Goal: Task Accomplishment & Management: Complete application form

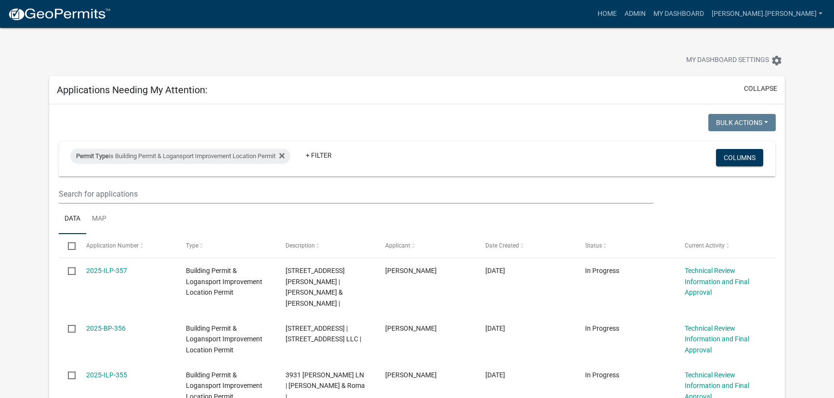
select select "3: 100"
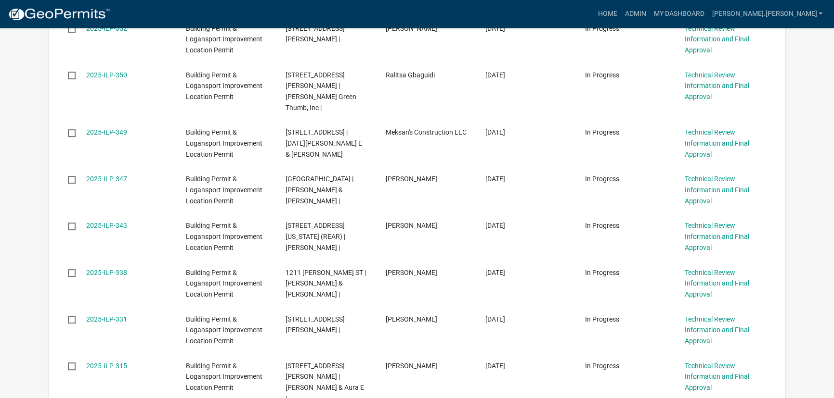
scroll to position [437, 0]
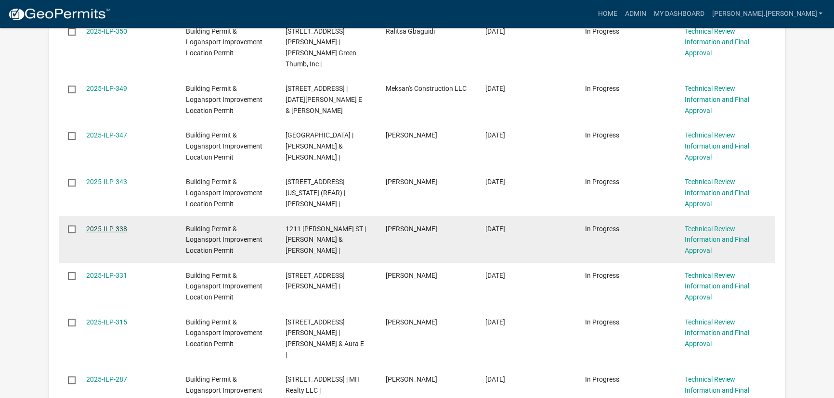
click at [106, 225] on link "2025-ILP-338" at bounding box center [106, 229] width 41 height 8
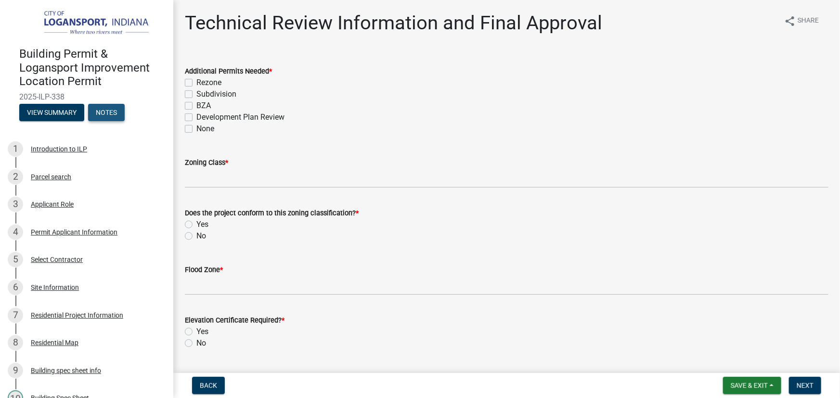
click at [111, 110] on button "Notes" at bounding box center [106, 112] width 37 height 17
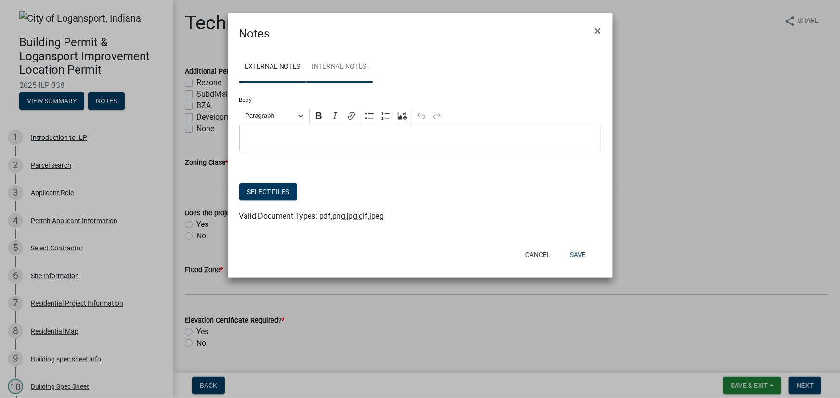
click at [340, 67] on link "Internal Notes" at bounding box center [340, 67] width 66 height 31
click at [85, 268] on ngb-modal-window "Notes × External Notes Internal Notes Body Rich Text Editor Paragraph Bold Ital…" at bounding box center [420, 199] width 840 height 398
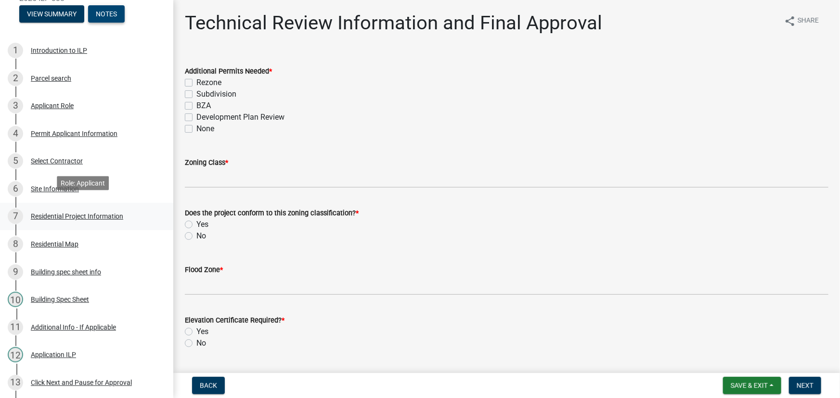
scroll to position [131, 0]
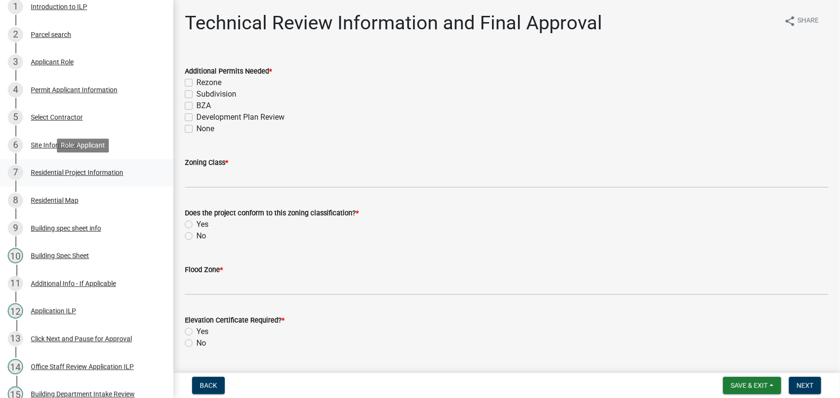
click at [82, 164] on link "7 Residential Project Information" at bounding box center [86, 173] width 173 height 28
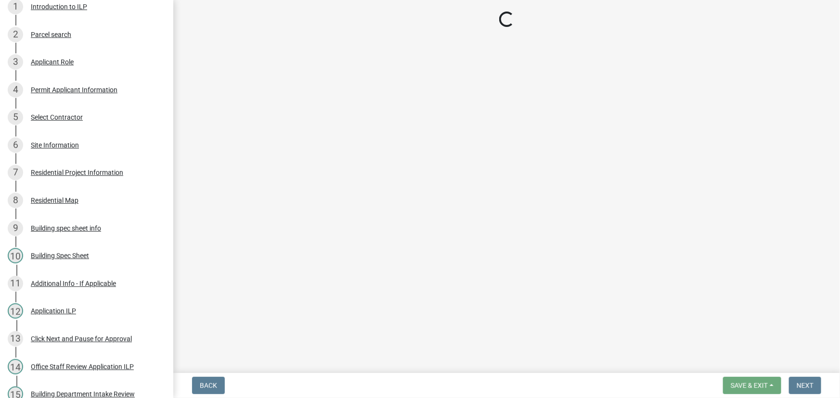
select select "379f7339-6ec9-4c1f-82ba-971c465cc0e0"
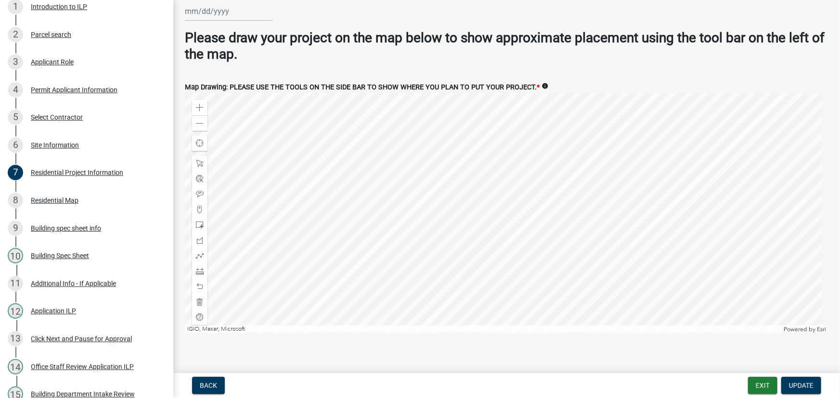
scroll to position [1859, 0]
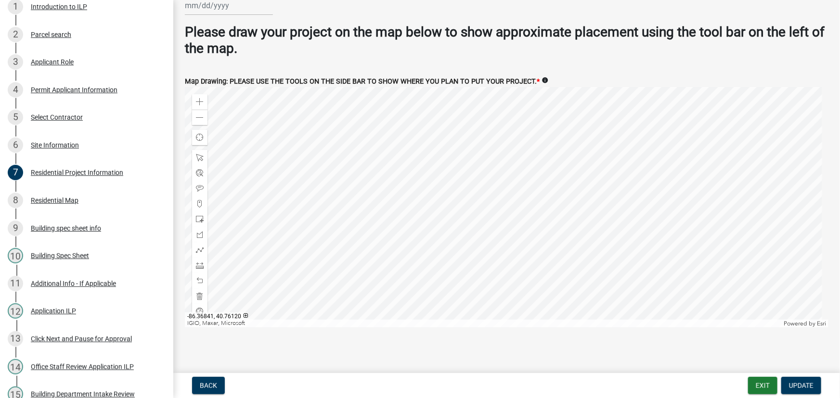
click at [381, 191] on div at bounding box center [506, 207] width 643 height 241
click at [626, 228] on div at bounding box center [506, 207] width 643 height 241
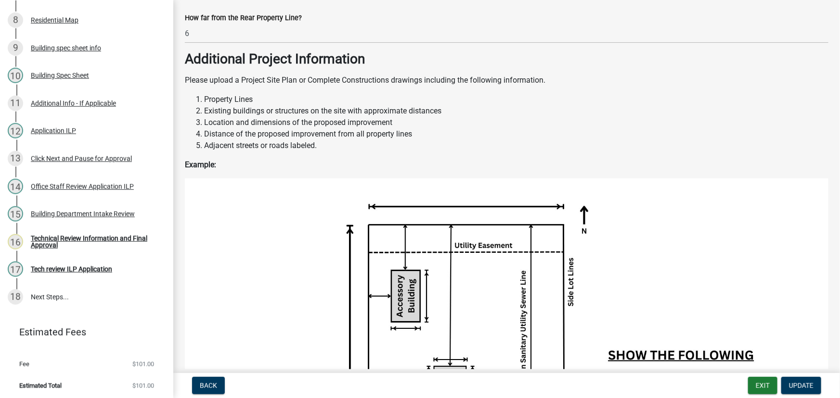
scroll to position [313, 0]
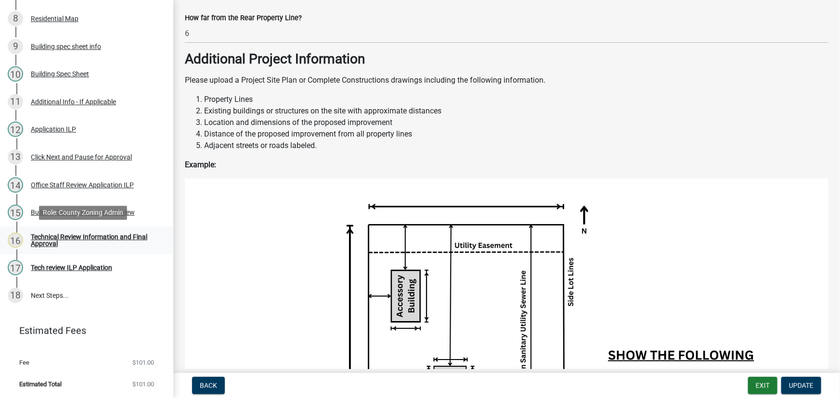
click at [81, 237] on div "Technical Review Information and Final Approval" at bounding box center [94, 240] width 127 height 13
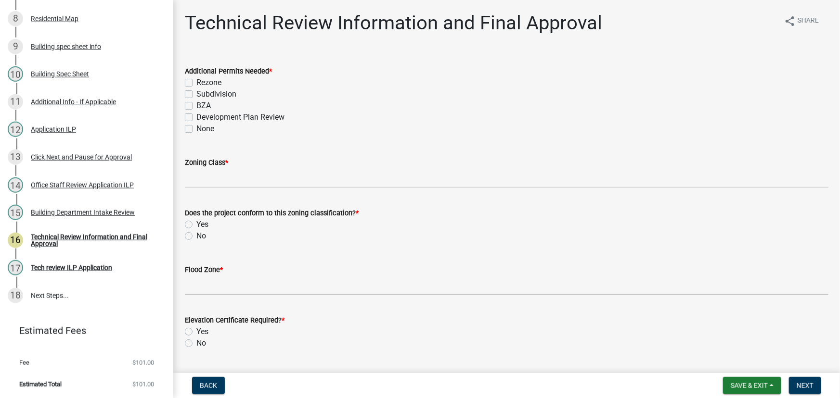
click at [196, 127] on label "None" at bounding box center [205, 129] width 18 height 12
click at [196, 127] on input "None" at bounding box center [199, 126] width 6 height 6
checkbox input "true"
checkbox input "false"
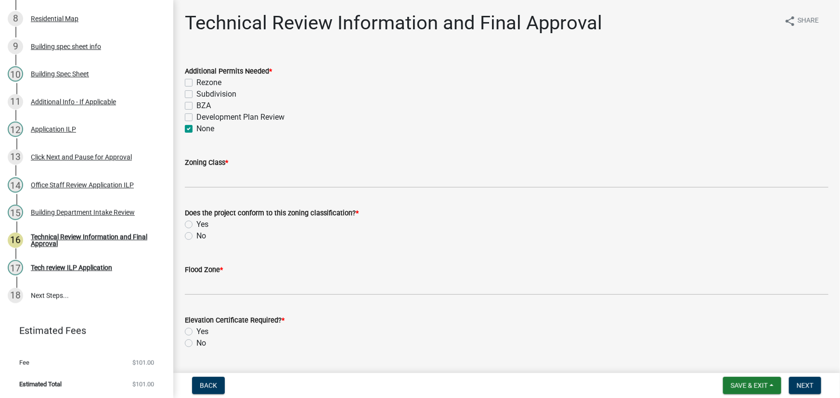
checkbox input "false"
checkbox input "true"
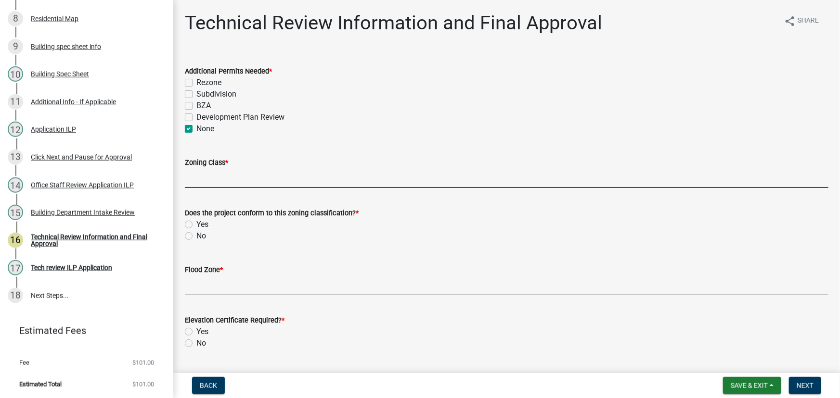
click at [224, 177] on input "Zoning Class *" at bounding box center [506, 178] width 643 height 20
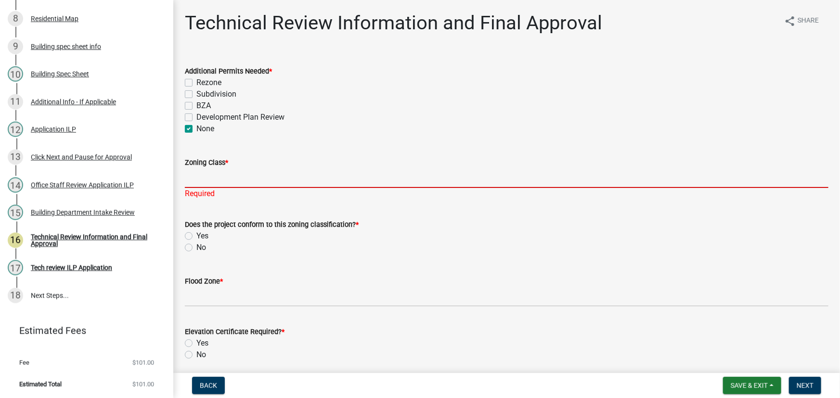
click at [197, 178] on input "Zoning Class *" at bounding box center [506, 178] width 643 height 20
type input "R3"
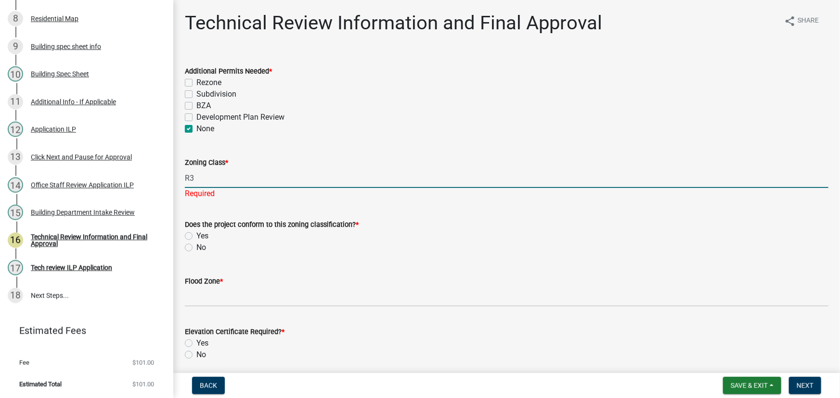
click at [183, 236] on div "Does the project conform to this zoning classification? * Yes No" at bounding box center [507, 230] width 658 height 46
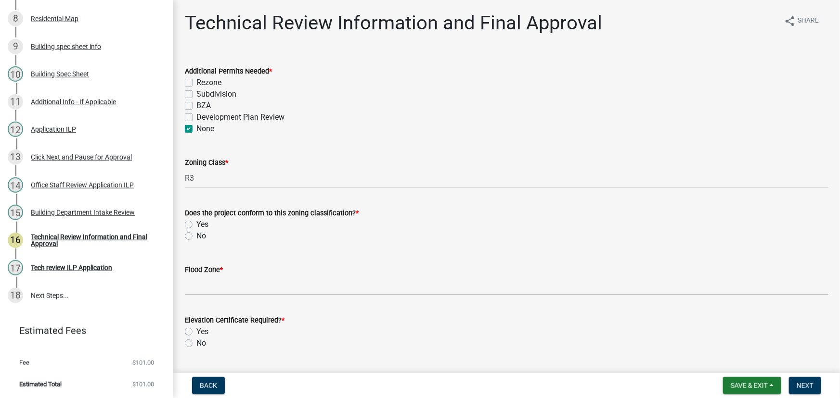
click at [196, 223] on label "Yes" at bounding box center [202, 225] width 12 height 12
click at [196, 223] on input "Yes" at bounding box center [199, 222] width 6 height 6
radio input "true"
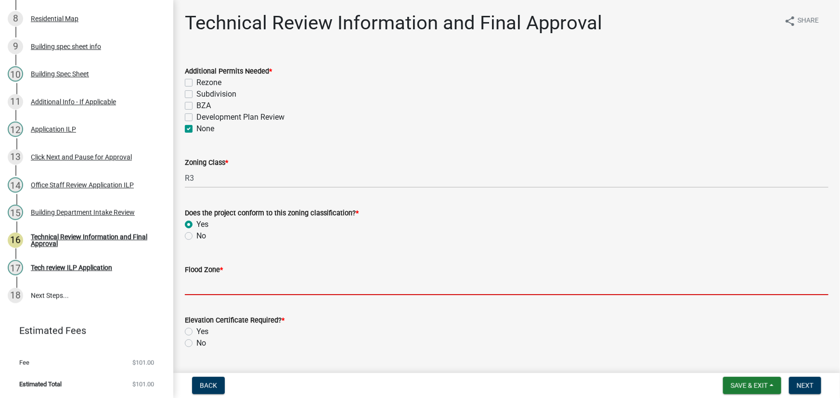
click at [200, 282] on input "Flood Zone *" at bounding box center [506, 286] width 643 height 20
type input "X"
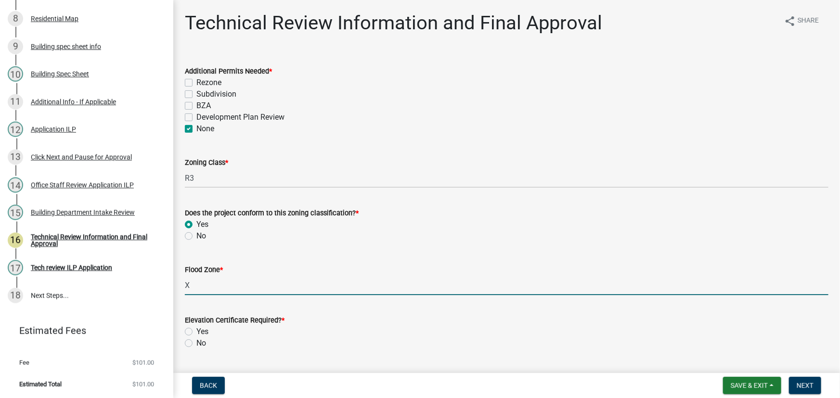
click at [196, 342] on label "No" at bounding box center [201, 344] width 10 height 12
click at [196, 342] on input "No" at bounding box center [199, 341] width 6 height 6
radio input "true"
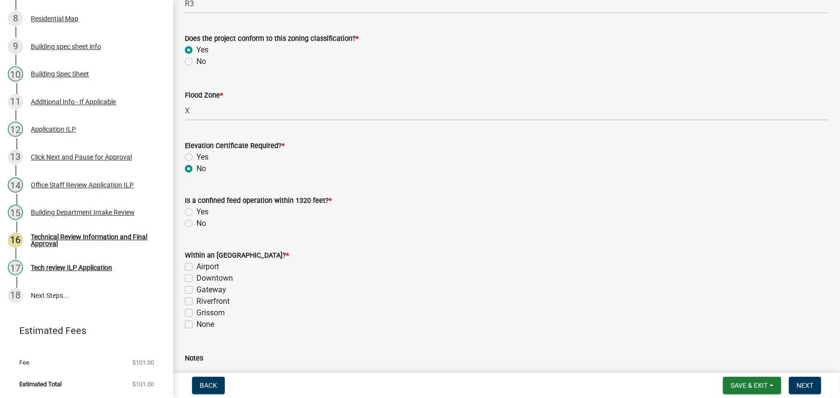
scroll to position [306, 0]
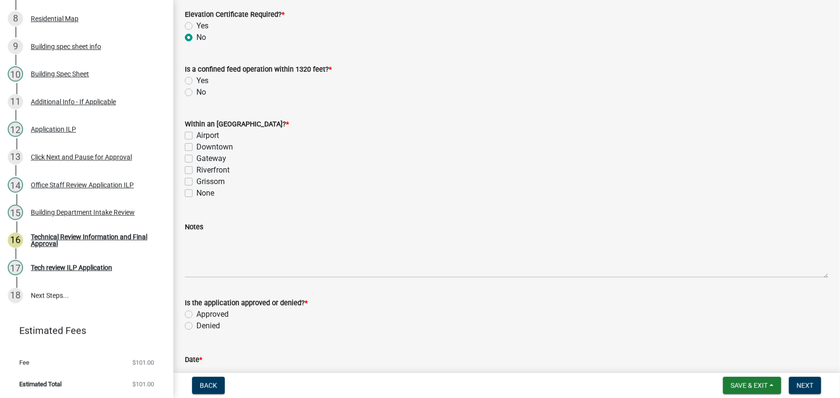
drag, startPoint x: 187, startPoint y: 90, endPoint x: 190, endPoint y: 95, distance: 5.8
click at [196, 90] on label "No" at bounding box center [201, 93] width 10 height 12
click at [196, 90] on input "No" at bounding box center [199, 90] width 6 height 6
radio input "true"
click at [196, 193] on label "None" at bounding box center [205, 194] width 18 height 12
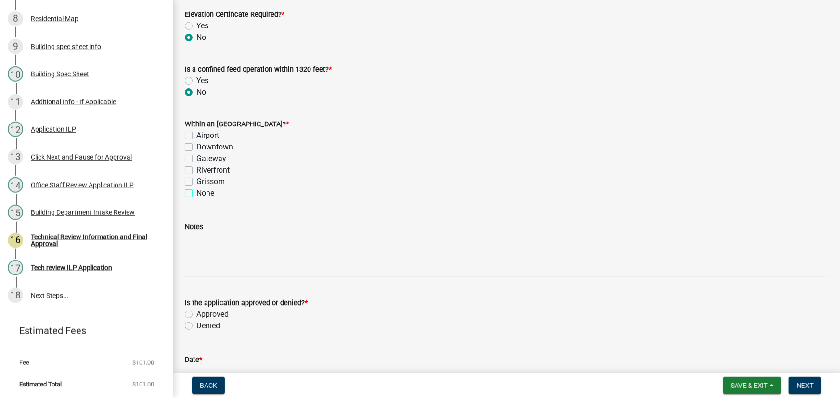
click at [196, 193] on input "None" at bounding box center [199, 191] width 6 height 6
checkbox input "true"
checkbox input "false"
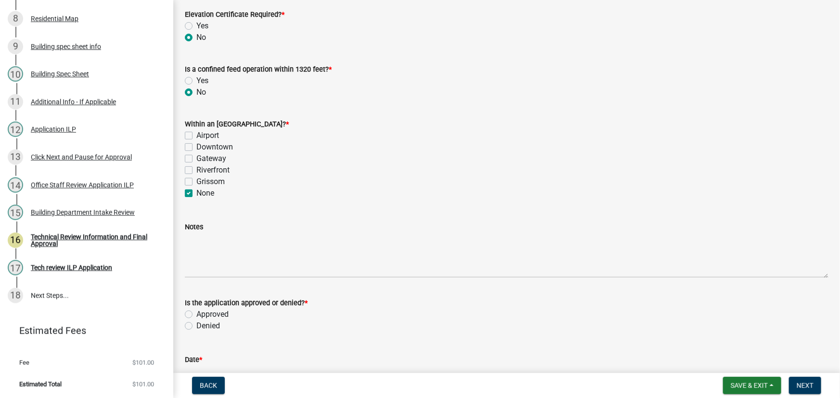
checkbox input "false"
checkbox input "true"
click at [196, 313] on label "Approved" at bounding box center [212, 315] width 32 height 12
click at [196, 313] on input "Approved" at bounding box center [199, 312] width 6 height 6
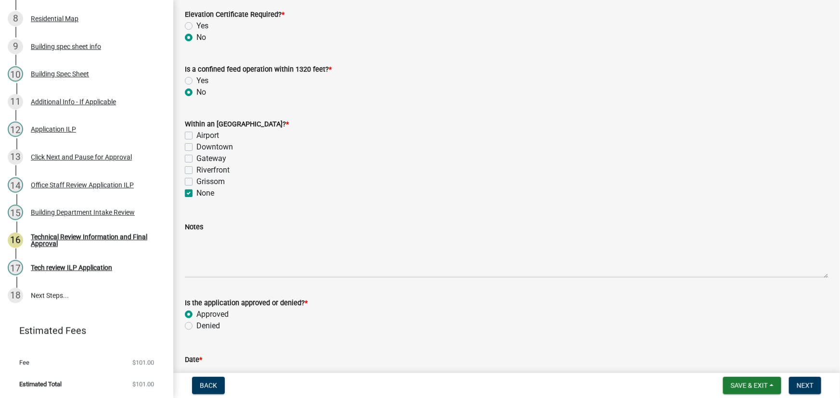
radio input "true"
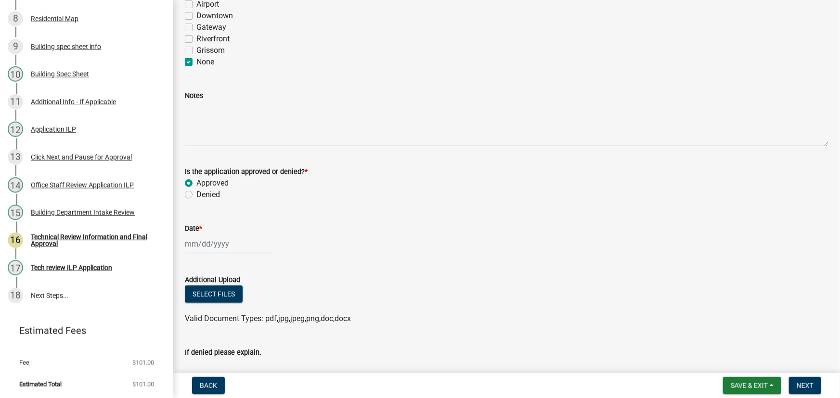
scroll to position [481, 0]
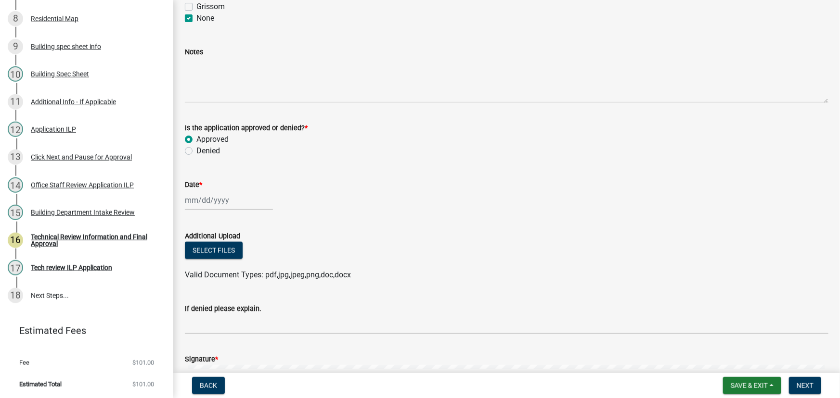
click at [204, 200] on div at bounding box center [229, 201] width 88 height 20
select select "9"
select select "2025"
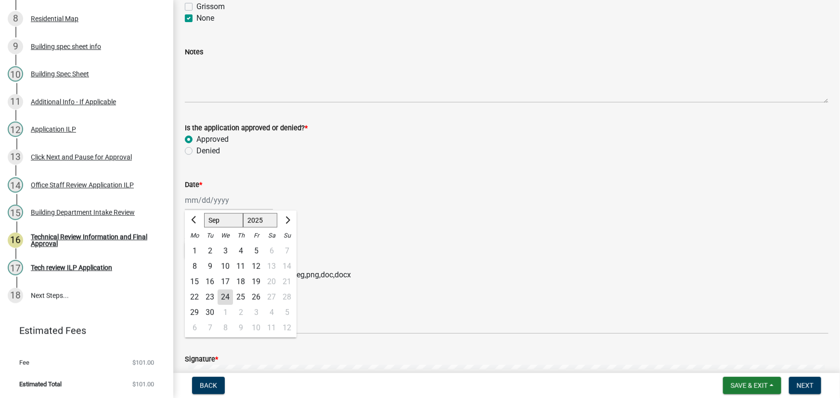
click at [221, 298] on div "24" at bounding box center [225, 297] width 15 height 15
type input "[DATE]"
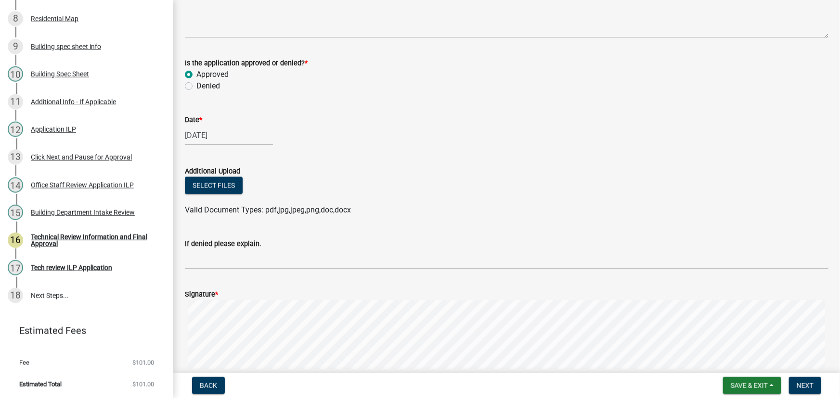
scroll to position [612, 0]
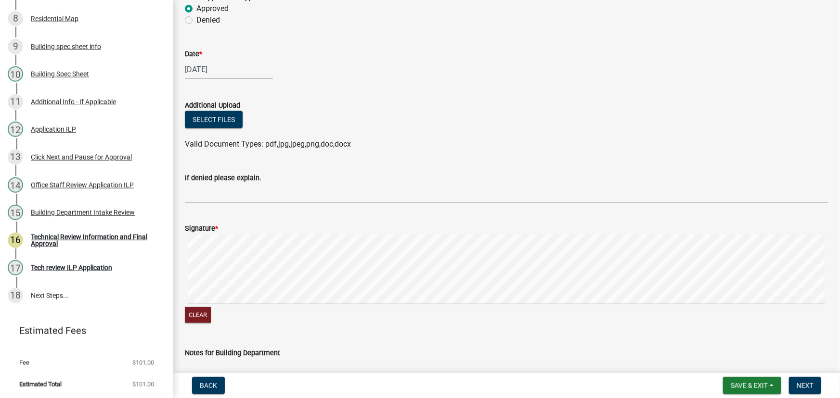
click at [359, 308] on div "Clear" at bounding box center [506, 279] width 643 height 91
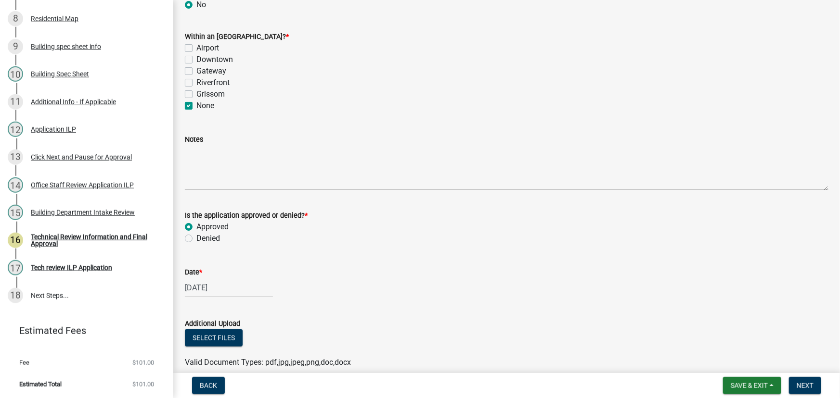
scroll to position [525, 0]
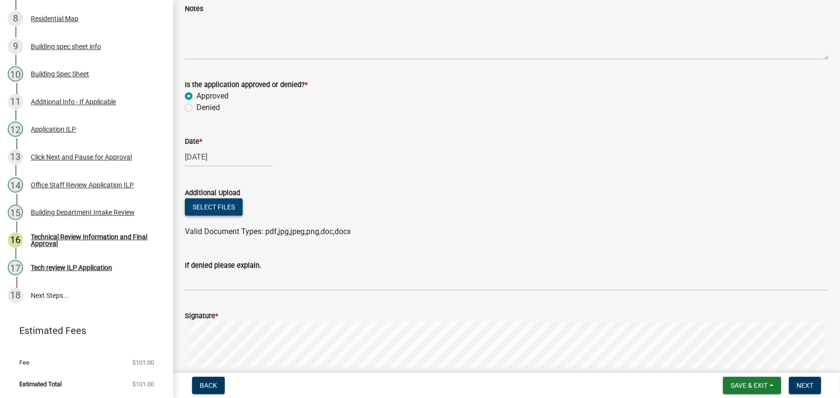
click at [213, 199] on button "Select files" at bounding box center [214, 207] width 58 height 17
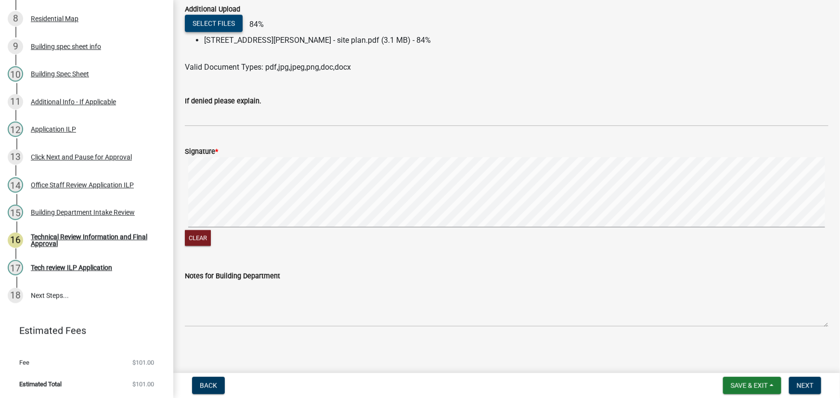
scroll to position [711, 0]
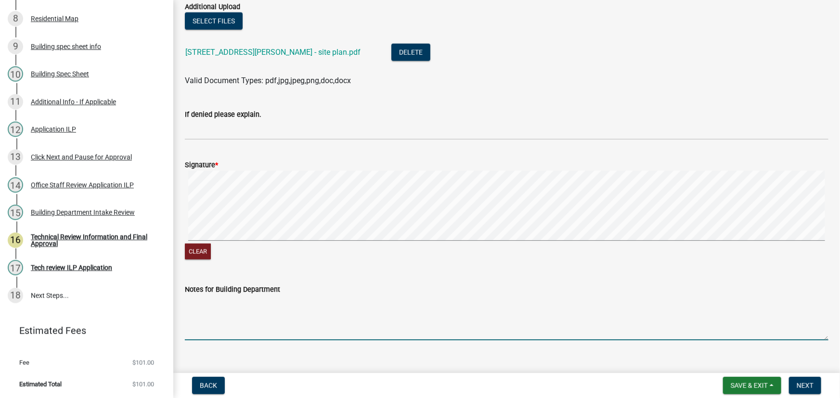
click at [224, 296] on textarea "Notes for Building Department" at bounding box center [506, 317] width 643 height 45
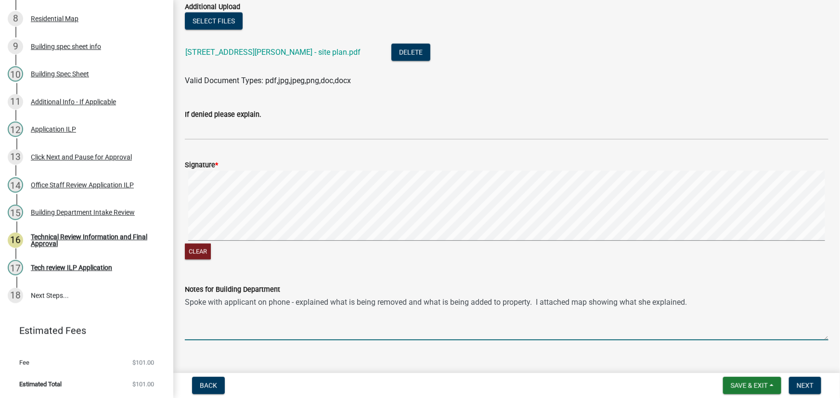
drag, startPoint x: 689, startPoint y: 302, endPoint x: 178, endPoint y: 310, distance: 511.2
click at [178, 310] on div "Notes for Building Department Spoke with applicant on phone - explained what is…" at bounding box center [507, 305] width 658 height 70
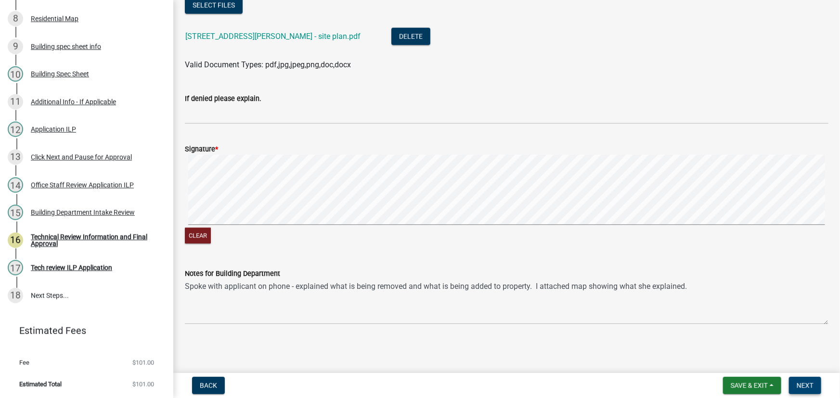
drag, startPoint x: 806, startPoint y: 384, endPoint x: 632, endPoint y: 356, distance: 176.4
click at [632, 356] on wm-app "Building Permit & Logansport Improvement Location Permit 2025-ILP-338 View Summ…" at bounding box center [420, 199] width 840 height 398
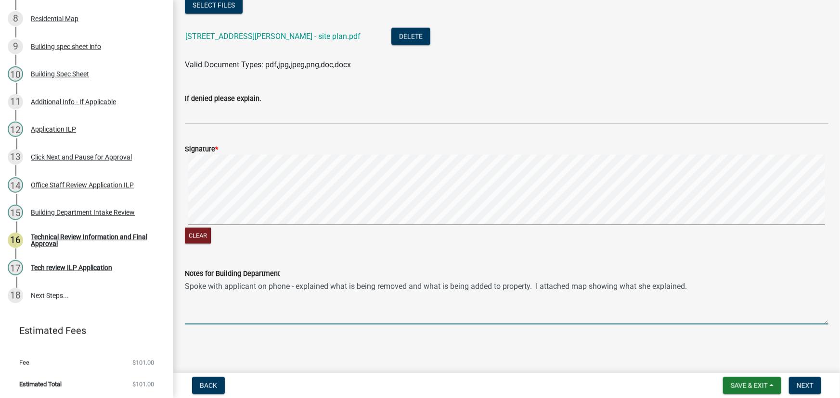
click at [297, 289] on textarea "Spoke with applicant on phone - explained what is being removed and what is bei…" at bounding box center [506, 302] width 643 height 45
click at [295, 286] on textarea "Spoke with applicant on phone - explained what is being removed and what is bei…" at bounding box center [506, 302] width 643 height 45
click at [551, 286] on textarea "Spoke with applicant on phone - she explained what is being removed and what is…" at bounding box center [506, 302] width 643 height 45
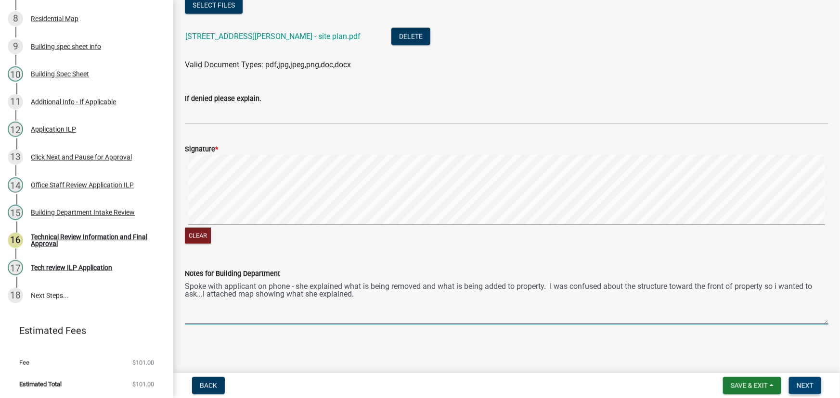
type textarea "Spoke with applicant on phone - she explained what is being removed and what is…"
click at [797, 385] on span "Next" at bounding box center [804, 386] width 17 height 8
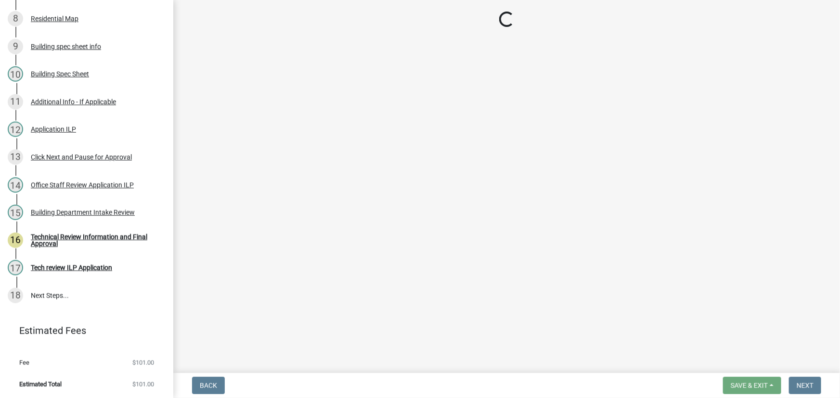
scroll to position [341, 0]
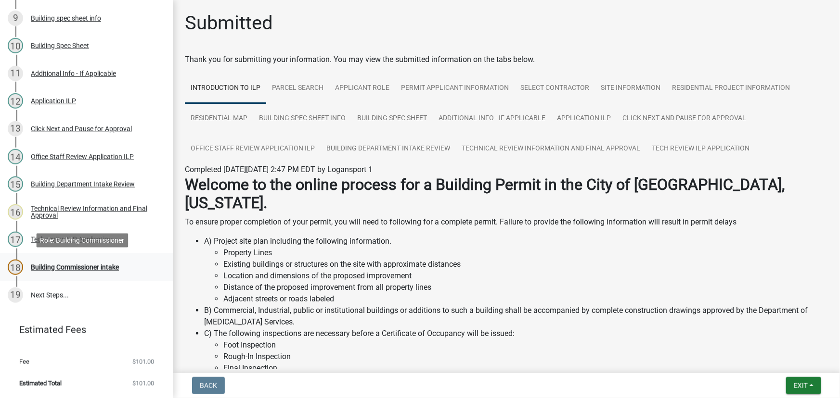
click at [77, 267] on div "Building Commissioner intake" at bounding box center [75, 267] width 88 height 7
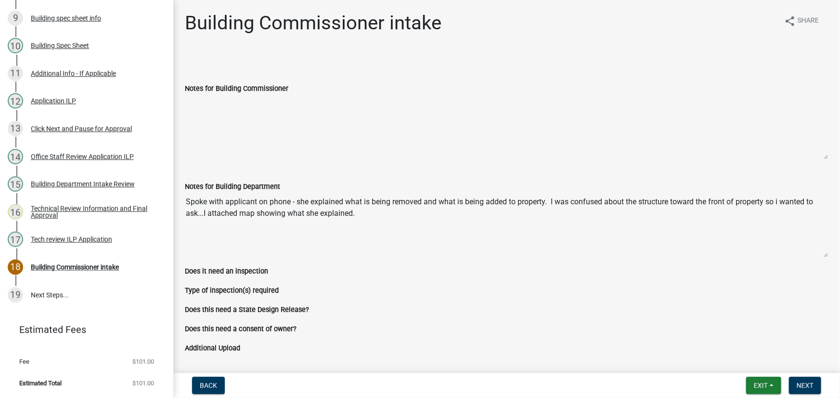
click at [242, 109] on textarea "Notes for Building Commissioner" at bounding box center [506, 126] width 643 height 65
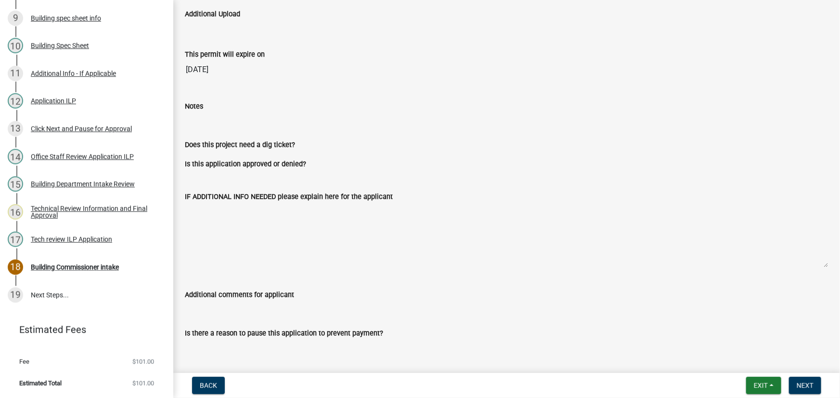
scroll to position [348, 0]
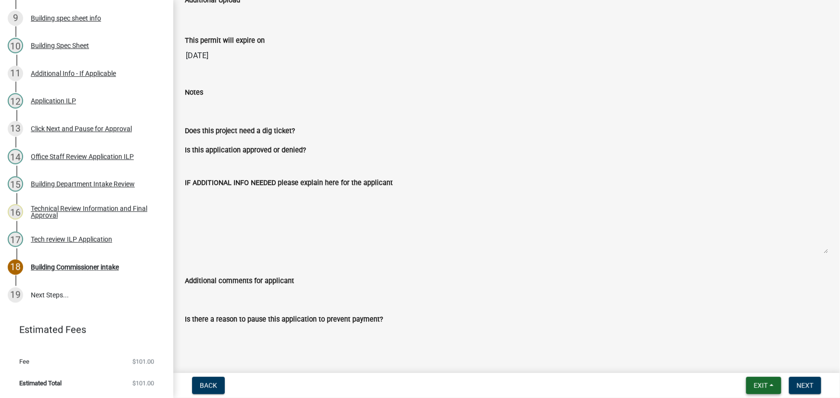
click at [779, 382] on button "Exit" at bounding box center [763, 385] width 35 height 17
click at [748, 360] on button "Save & Exit" at bounding box center [742, 360] width 77 height 23
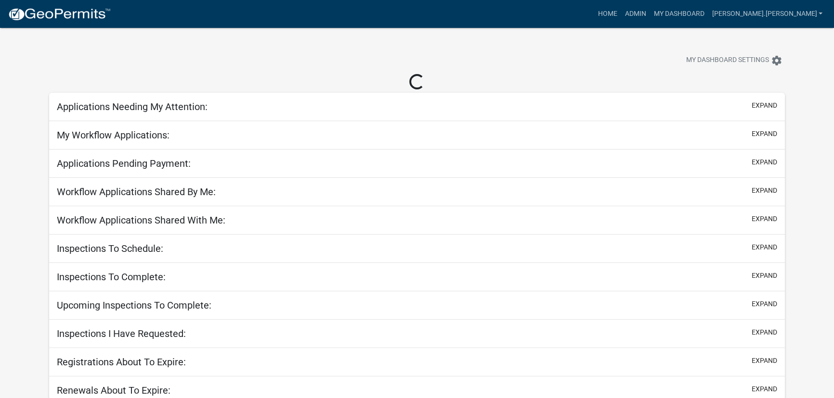
select select "3: 100"
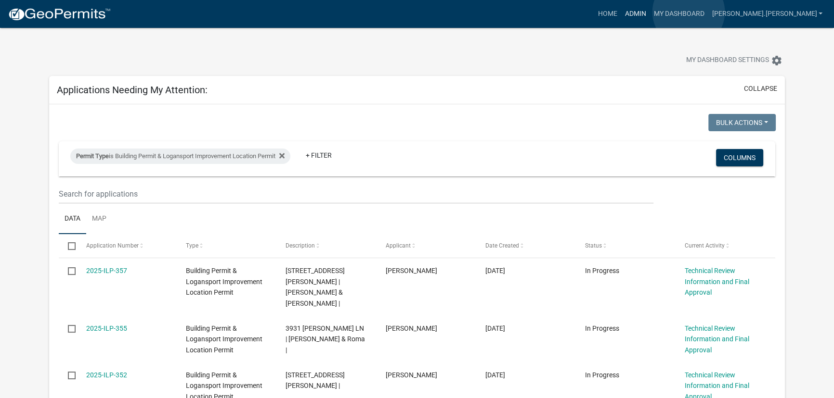
click at [649, 12] on link "Admin" at bounding box center [634, 14] width 29 height 18
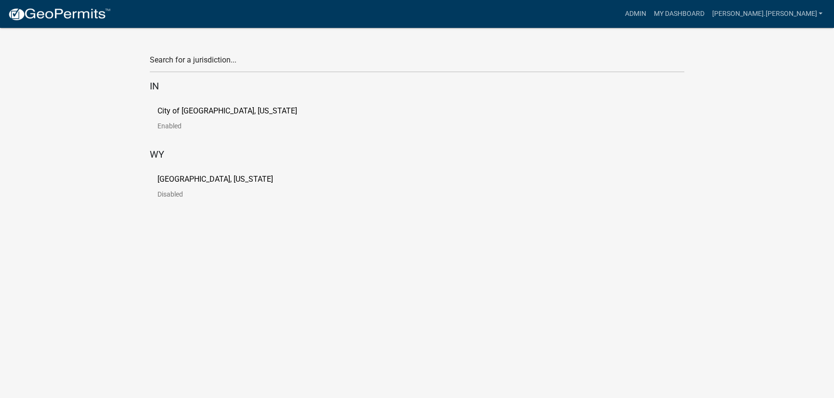
click at [161, 116] on link "City of [GEOGRAPHIC_DATA], [US_STATE] Enabled" at bounding box center [234, 122] width 155 height 30
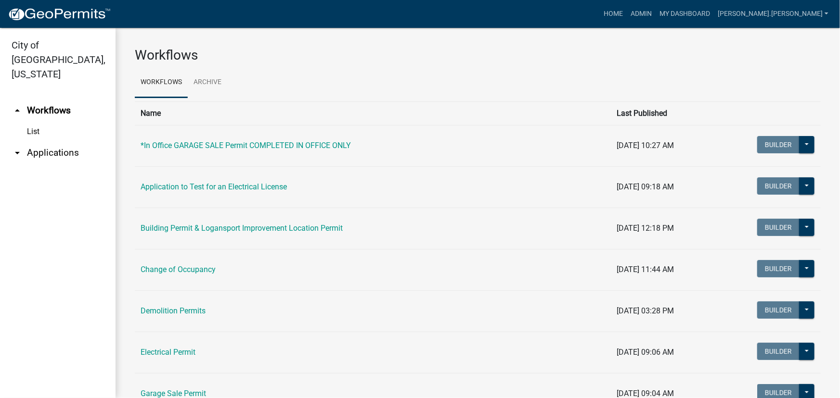
click at [28, 141] on link "arrow_drop_down Applications" at bounding box center [58, 152] width 116 height 23
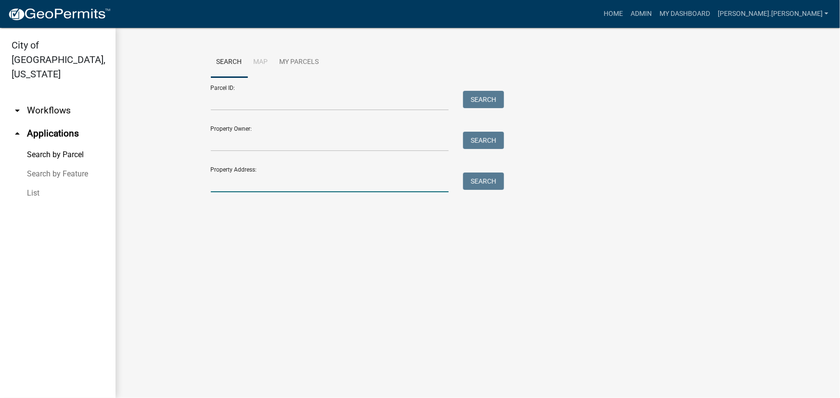
click at [238, 189] on input "Property Address:" at bounding box center [330, 183] width 238 height 20
type input "1211"
click at [475, 185] on button "Search" at bounding box center [483, 181] width 41 height 17
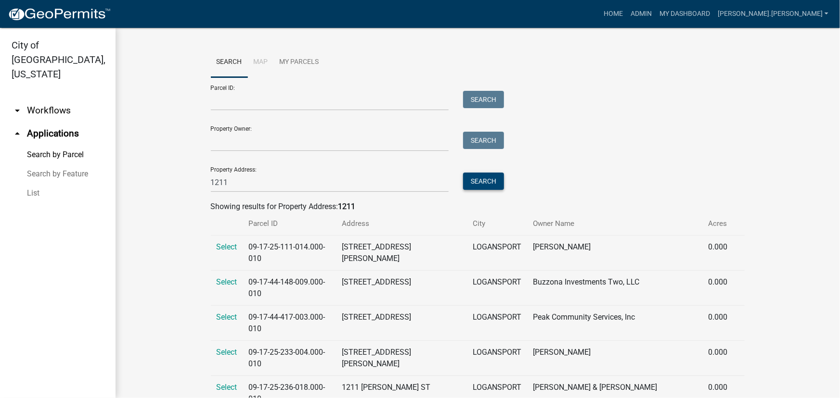
scroll to position [28, 0]
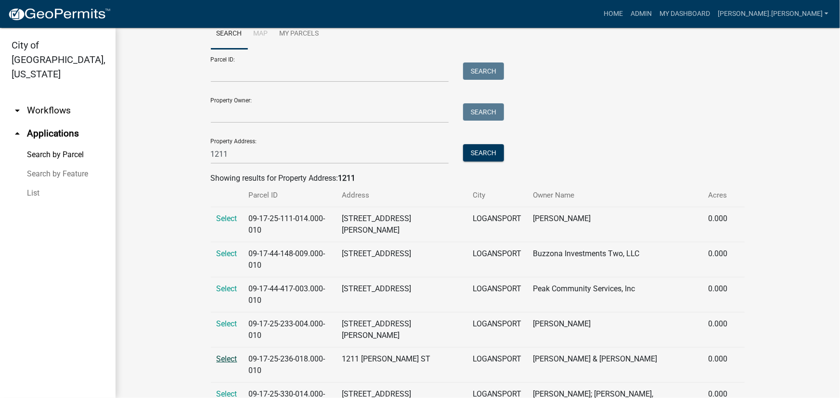
click at [224, 355] on span "Select" at bounding box center [227, 359] width 21 height 9
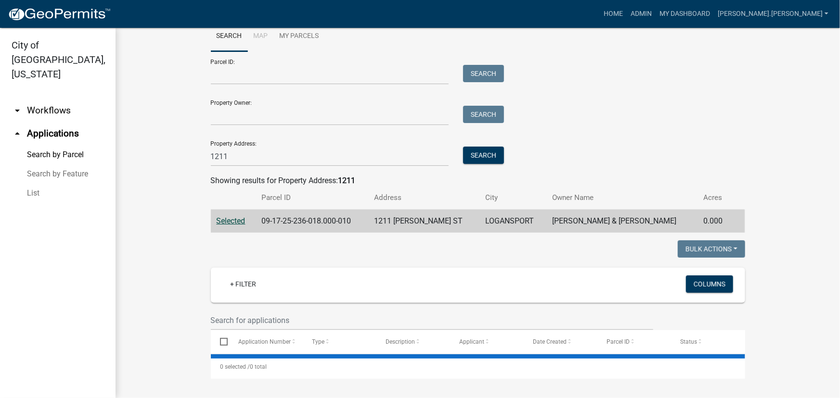
scroll to position [26, 0]
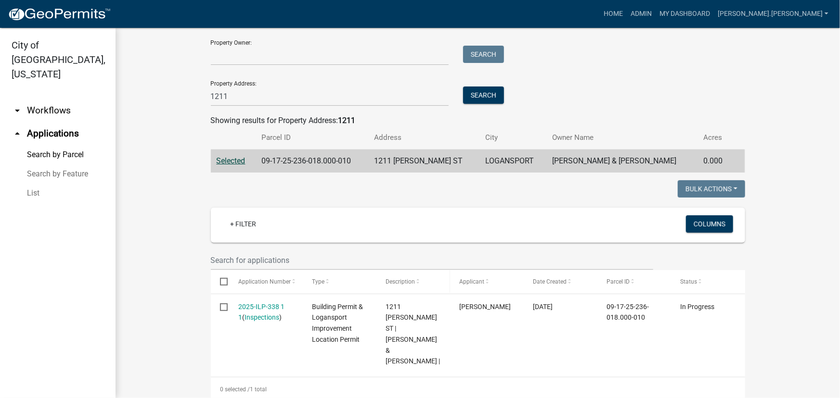
scroll to position [87, 0]
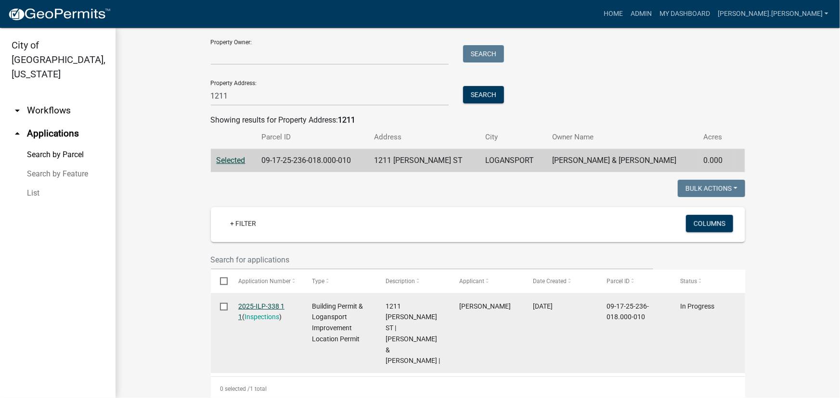
click at [273, 307] on link "2025-ILP-338 1 1" at bounding box center [261, 312] width 46 height 19
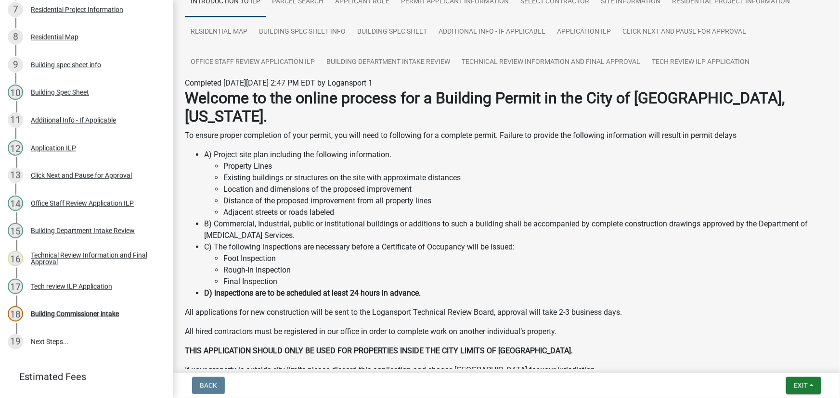
scroll to position [43, 0]
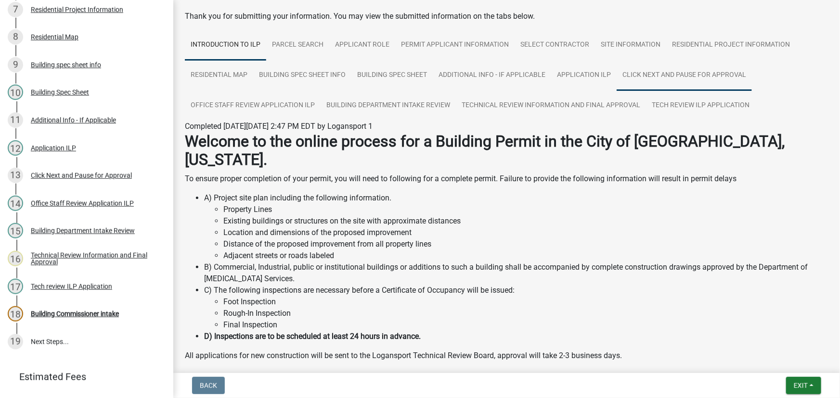
click at [688, 70] on link "Click Next and Pause for Approval" at bounding box center [684, 75] width 135 height 31
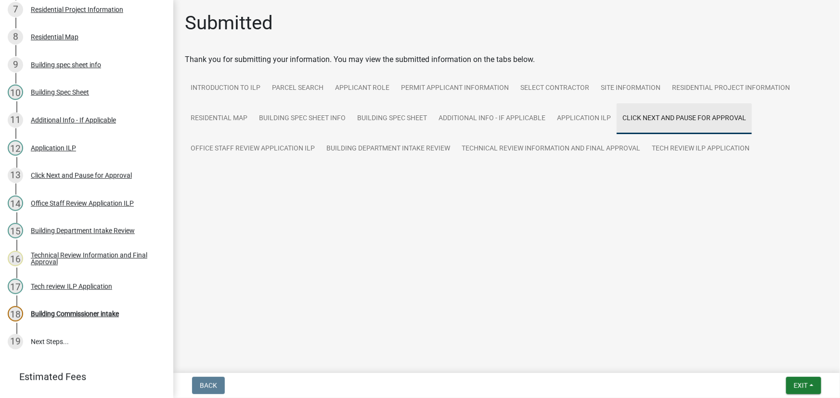
scroll to position [0, 0]
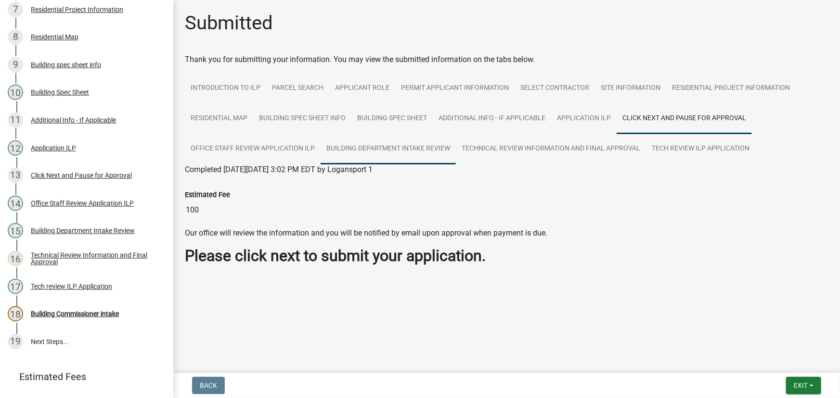
click at [390, 149] on link "Building Department Intake Review" at bounding box center [388, 149] width 135 height 31
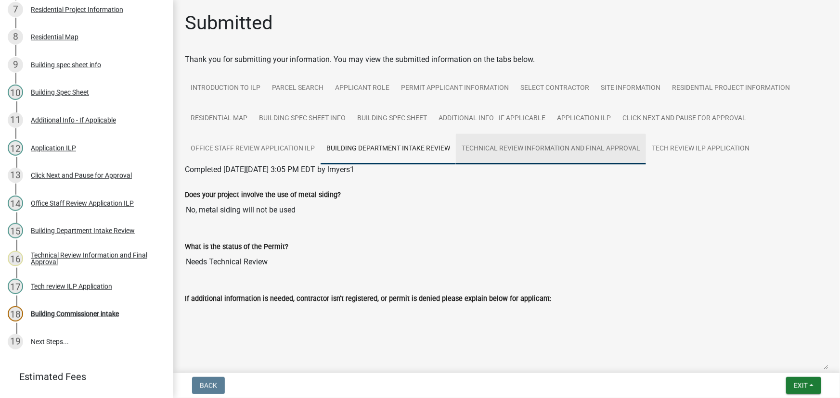
click at [490, 140] on link "Technical Review Information and Final Approval" at bounding box center [551, 149] width 190 height 31
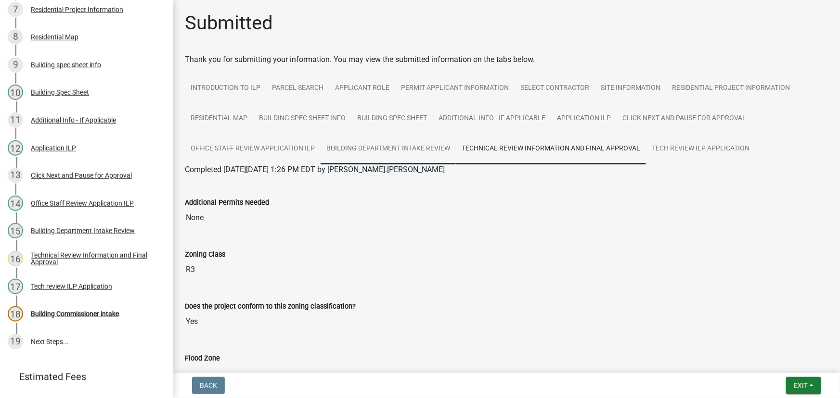
click at [394, 149] on link "Building Department Intake Review" at bounding box center [388, 149] width 135 height 31
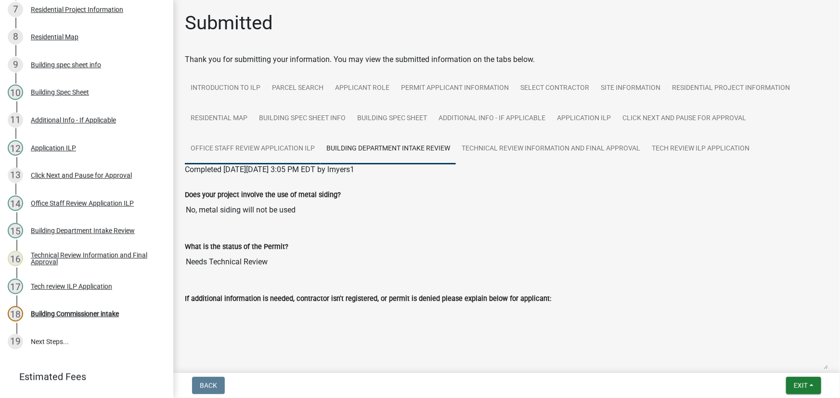
click at [260, 148] on link "Office Staff Review Application ILP" at bounding box center [253, 149] width 136 height 31
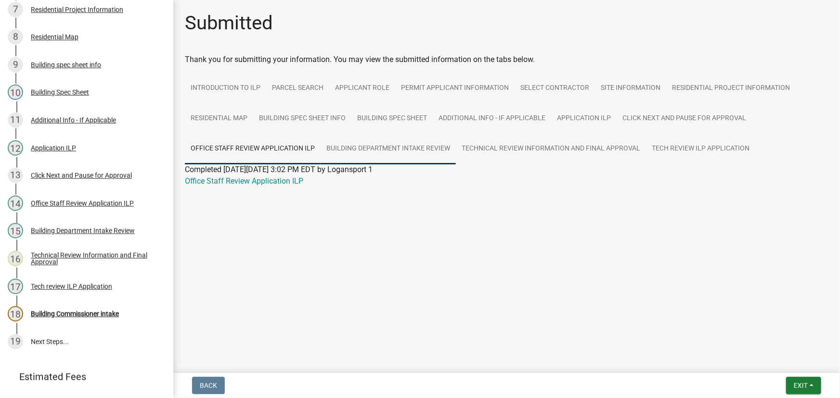
click at [355, 144] on link "Building Department Intake Review" at bounding box center [388, 149] width 135 height 31
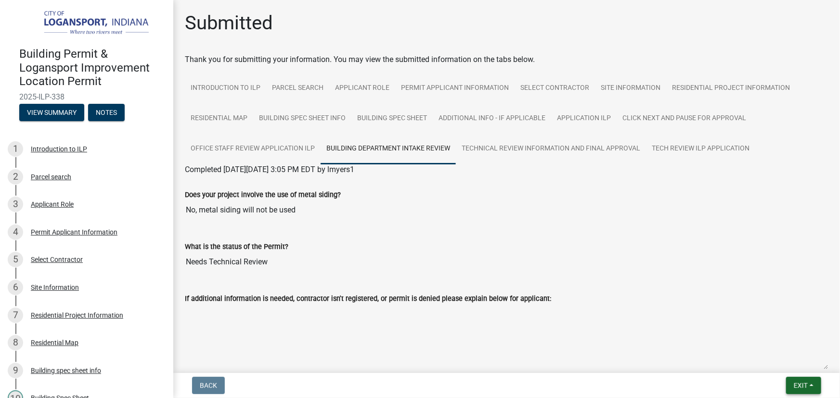
click at [809, 389] on button "Exit" at bounding box center [803, 385] width 35 height 17
click at [783, 360] on button "Save & Exit" at bounding box center [782, 360] width 77 height 23
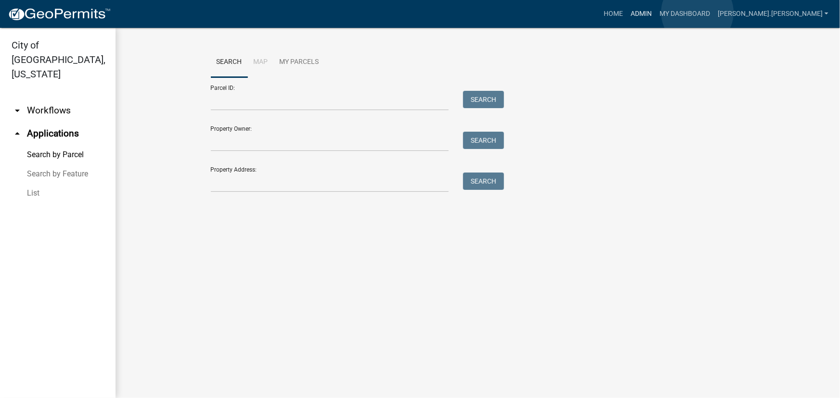
click at [655, 13] on link "Admin" at bounding box center [641, 14] width 29 height 18
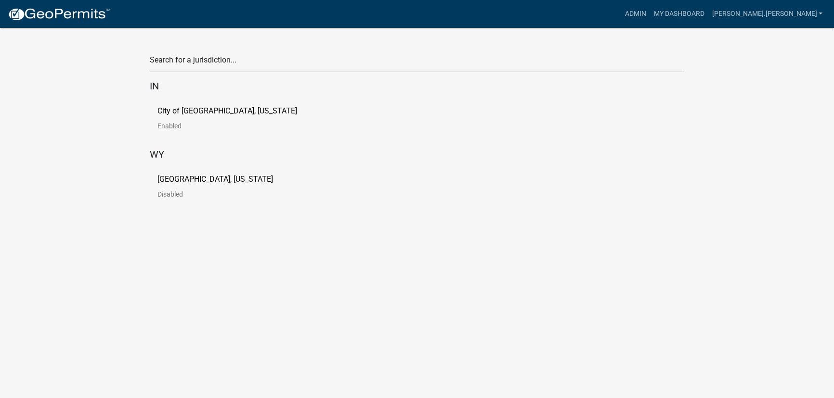
click at [180, 113] on p "City of [GEOGRAPHIC_DATA], [US_STATE]" at bounding box center [227, 111] width 140 height 8
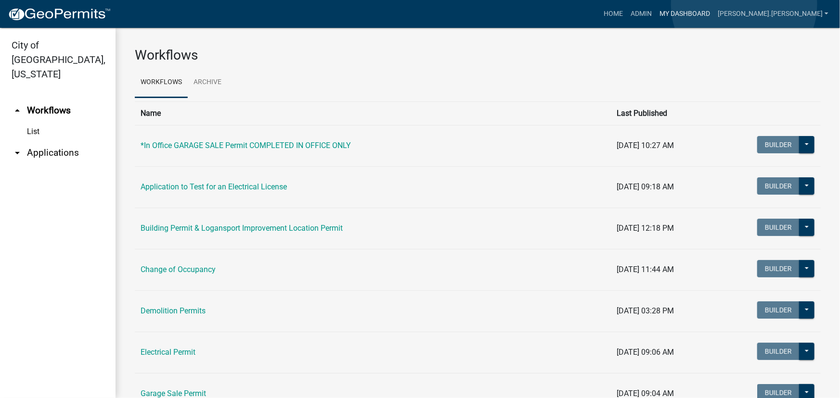
click at [714, 5] on link "My Dashboard" at bounding box center [684, 14] width 58 height 18
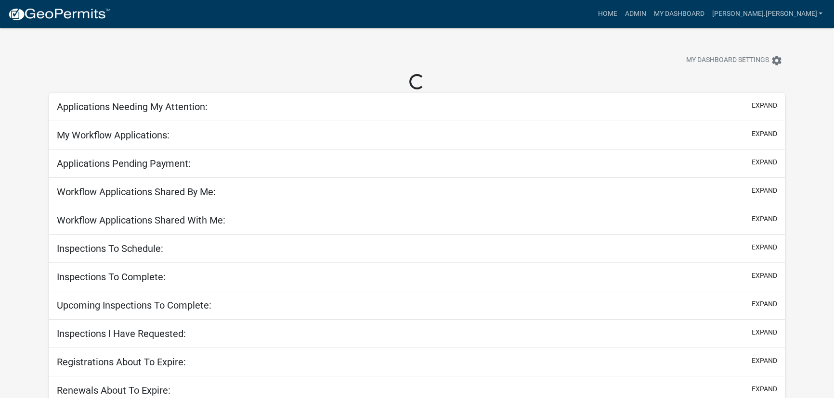
select select "3: 100"
